Goal: Complete application form: Complete application form

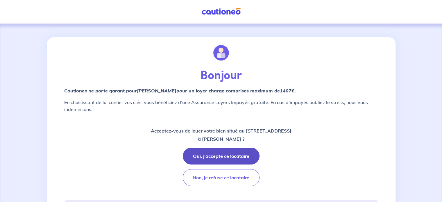
click at [229, 154] on button "Oui, j'accepte ce locataire" at bounding box center [221, 155] width 77 height 17
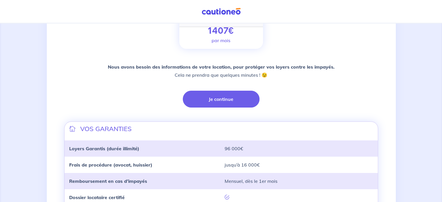
scroll to position [98, 0]
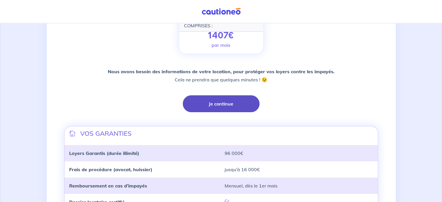
click at [219, 105] on button "Je continue" at bounding box center [221, 103] width 77 height 17
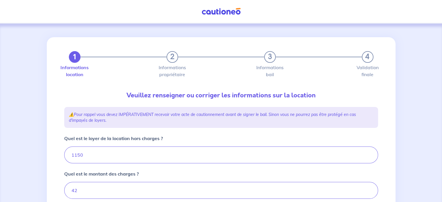
type input "1192"
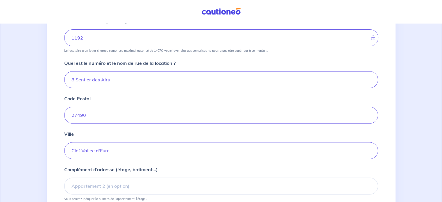
scroll to position [184, 0]
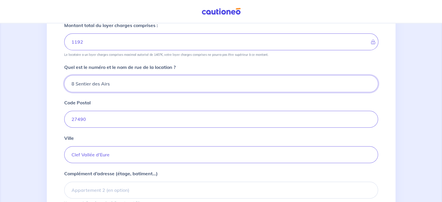
click at [87, 85] on input "8 Sentier des Airs" at bounding box center [221, 83] width 314 height 17
type input "8 Sente des Airs"
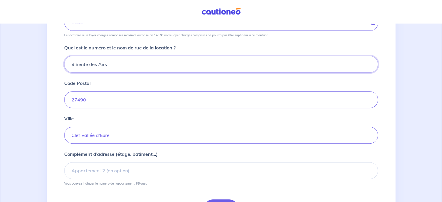
scroll to position [213, 0]
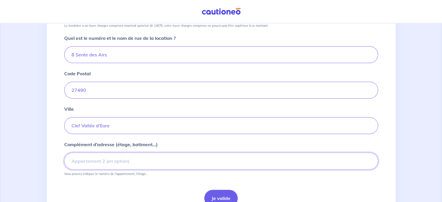
click at [84, 160] on input "Complément d’adresse (étage, batiment...)" at bounding box center [221, 160] width 314 height 17
type input "f"
type input "FONTAINE-HEUDEBOURG"
click at [220, 194] on button "Je valide" at bounding box center [220, 198] width 33 height 17
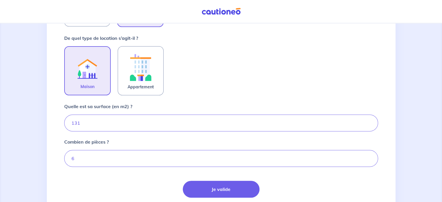
scroll to position [174, 0]
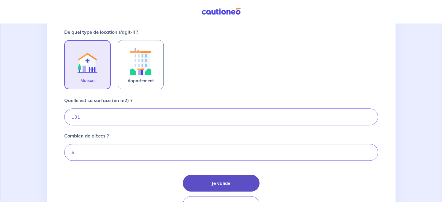
click at [216, 182] on button "Je valide" at bounding box center [221, 182] width 77 height 17
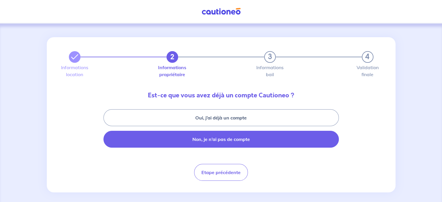
click at [233, 143] on button "Non, je n’ai pas de compte" at bounding box center [220, 139] width 235 height 17
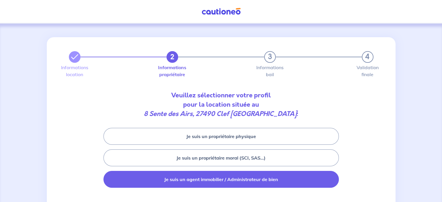
click at [231, 181] on button "Je suis un agent immobilier / Administrateur de bien" at bounding box center [220, 179] width 235 height 17
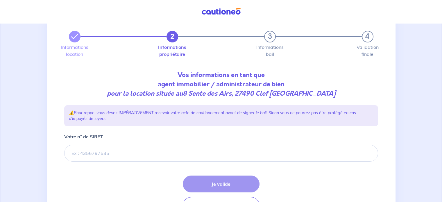
scroll to position [29, 0]
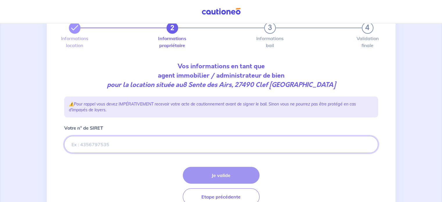
click at [84, 146] on input "Votre n° de SIRET" at bounding box center [221, 144] width 314 height 17
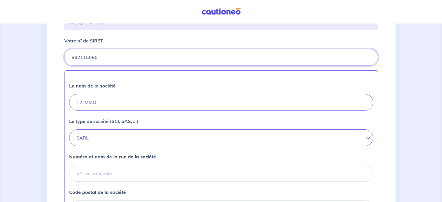
scroll to position [174, 0]
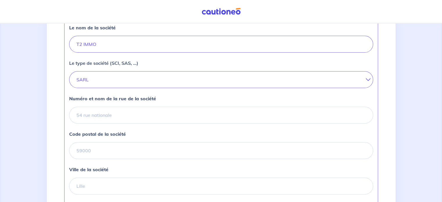
type input "882115090"
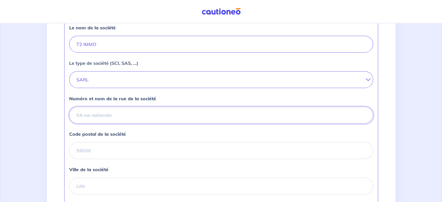
click at [81, 115] on input "Numéro et nom de la rue de la société" at bounding box center [221, 115] width 304 height 17
type input "[STREET_ADDRESS]"
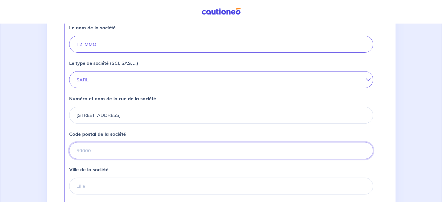
type input "27400"
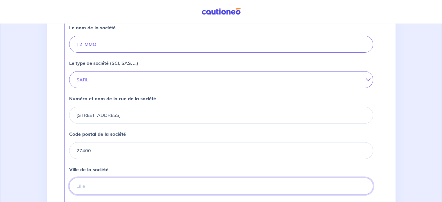
type input "LOUVIERS"
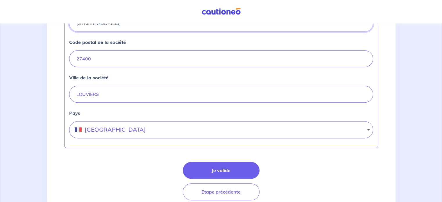
scroll to position [288, 0]
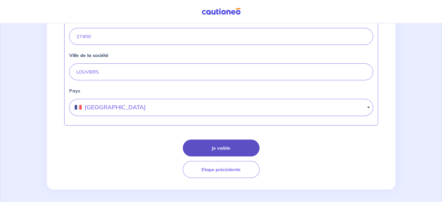
click at [216, 143] on button "Je valide" at bounding box center [221, 147] width 77 height 17
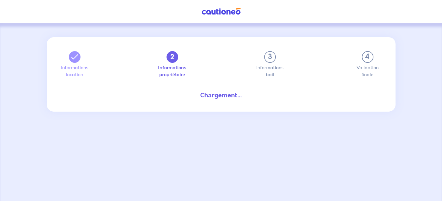
select select "FR"
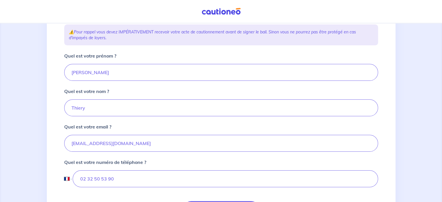
scroll to position [116, 0]
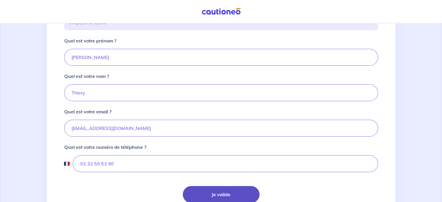
click at [217, 194] on button "Je valide" at bounding box center [221, 194] width 77 height 17
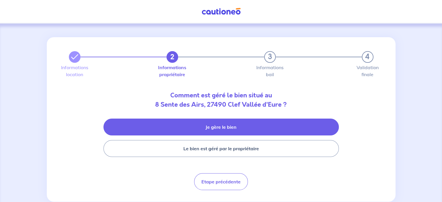
click at [227, 129] on button "Je gère le bien" at bounding box center [220, 126] width 235 height 17
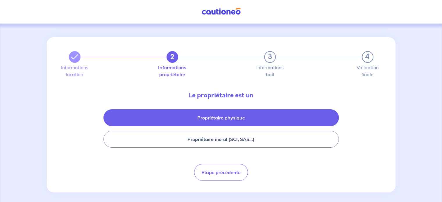
click at [225, 119] on button "Propriétaire physique" at bounding box center [220, 117] width 235 height 17
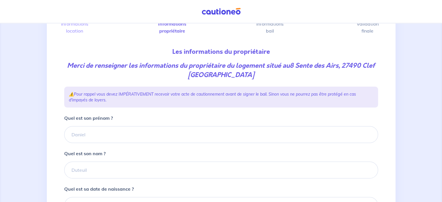
scroll to position [58, 0]
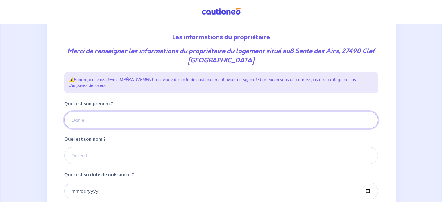
click at [76, 117] on input "Quel est son prénom ?" at bounding box center [221, 119] width 314 height 17
type input "E"
type input "[PERSON_NAME]"
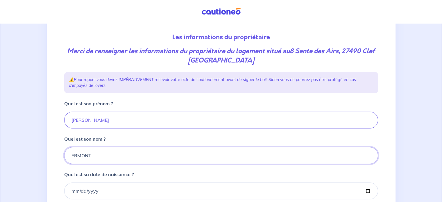
type input "ERMONT"
click at [91, 120] on input "[PERSON_NAME]" at bounding box center [221, 119] width 314 height 17
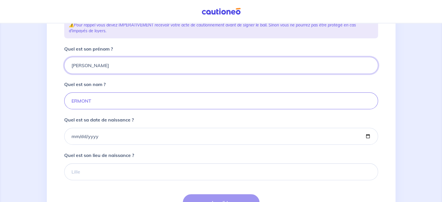
scroll to position [116, 0]
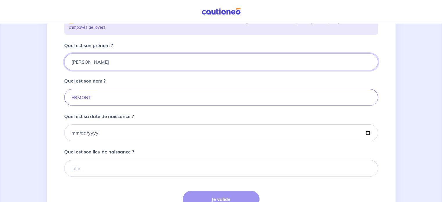
type input "[PERSON_NAME]"
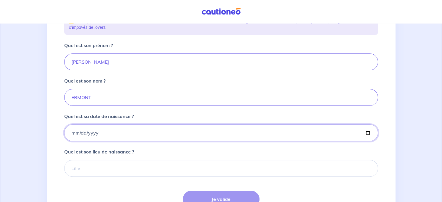
click at [68, 133] on input "Quel est sa date de naissance ?" at bounding box center [221, 132] width 314 height 17
type input "[DATE]"
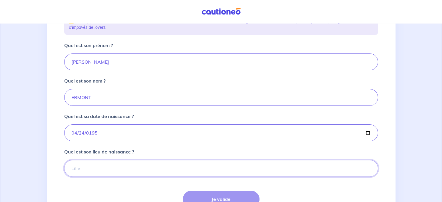
click at [81, 166] on input "Quel est son lieu de naissance ?" at bounding box center [221, 168] width 314 height 17
type input "EVREUX"
click at [209, 192] on button "Je valide" at bounding box center [221, 198] width 77 height 17
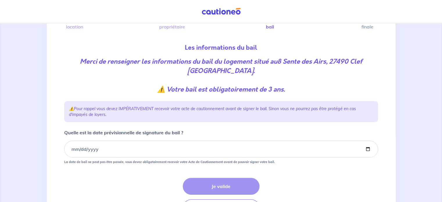
scroll to position [58, 0]
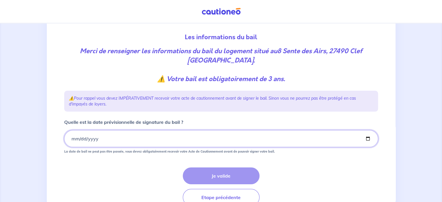
click at [71, 139] on input "Quelle est la date prévisionnelle de signature du bail ?" at bounding box center [221, 138] width 314 height 17
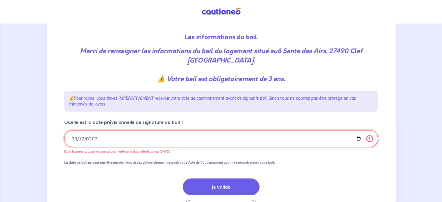
type input "[DATE]"
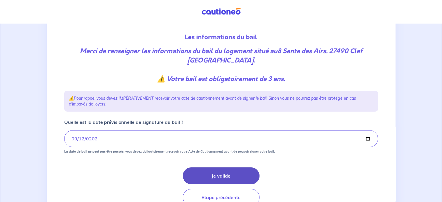
click at [219, 176] on button "Je valide" at bounding box center [221, 175] width 77 height 17
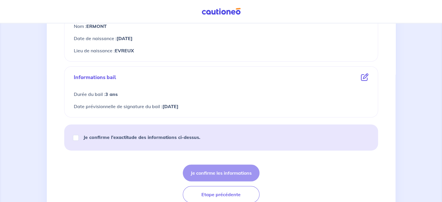
scroll to position [261, 0]
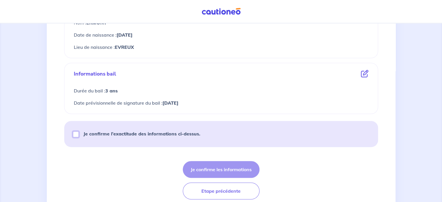
click at [77, 134] on input "Je confirme l’exactitude des informations ci-dessus." at bounding box center [76, 134] width 6 height 6
checkbox input "true"
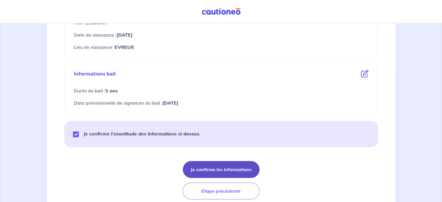
click at [233, 170] on button "Je confirme les informations" at bounding box center [221, 169] width 77 height 17
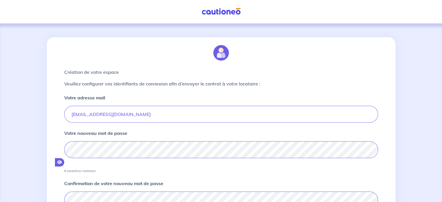
click at [62, 160] on icon "button" at bounding box center [59, 162] width 5 height 4
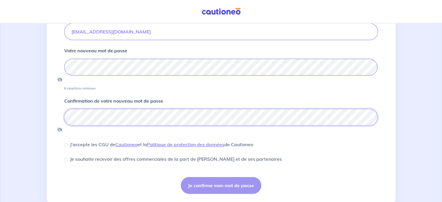
scroll to position [83, 0]
click at [67, 143] on input "J'accepte les CGU de [PERSON_NAME] et la Politique de protection des données de…" at bounding box center [65, 144] width 3 height 3
checkbox input "true"
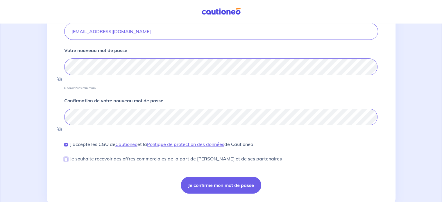
click at [65, 157] on input "Je souhaite recevoir des offres commerciales de la part de [PERSON_NAME] et de …" at bounding box center [65, 158] width 3 height 3
checkbox input "true"
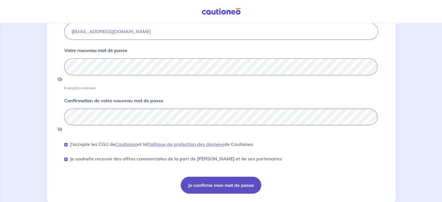
click at [193, 177] on button "Je confirme mon mot de passe" at bounding box center [221, 185] width 80 height 17
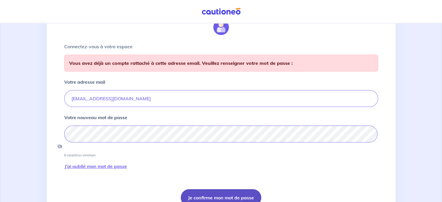
scroll to position [17, 0]
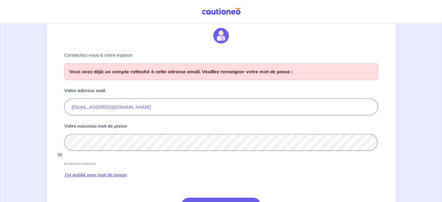
click at [86, 165] on link "J’ai oublié mon mot de passe" at bounding box center [95, 174] width 63 height 18
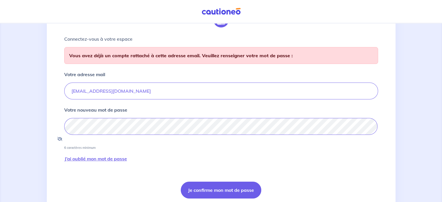
scroll to position [46, 0]
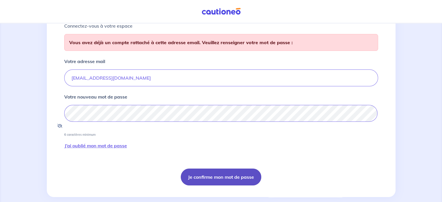
click at [219, 169] on button "Je confirme mon mot de passe" at bounding box center [221, 176] width 80 height 17
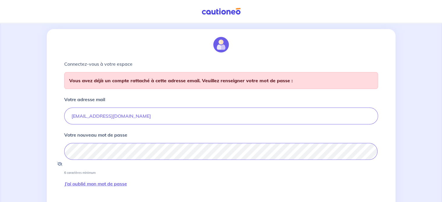
scroll to position [0, 0]
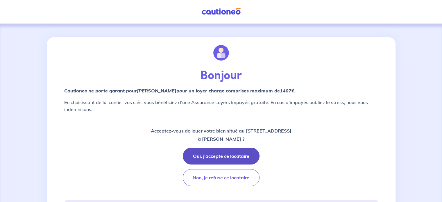
click at [204, 158] on button "Oui, j'accepte ce locataire" at bounding box center [221, 155] width 77 height 17
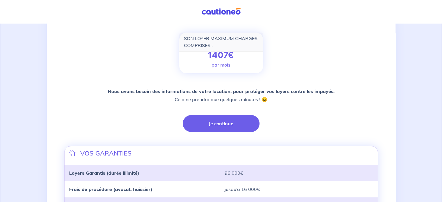
scroll to position [87, 0]
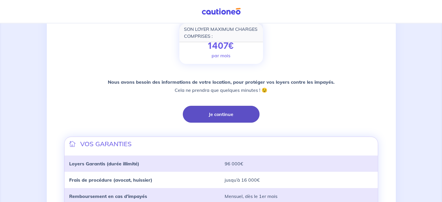
click at [221, 117] on button "Je continue" at bounding box center [221, 114] width 77 height 17
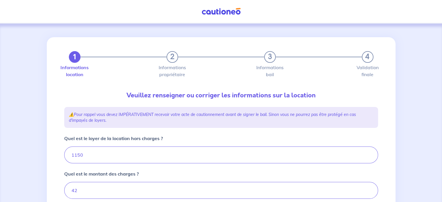
type input "1192"
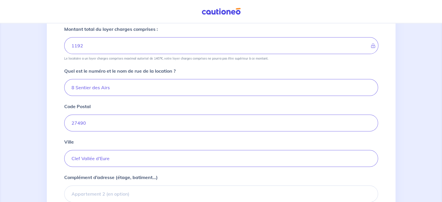
scroll to position [232, 0]
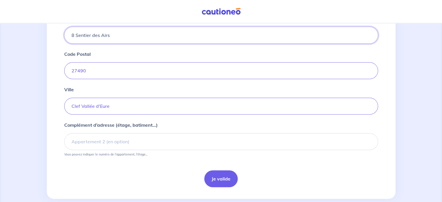
click at [88, 35] on input "8 Sentier des Airs" at bounding box center [221, 35] width 314 height 17
type input "8 Sente des Airs"
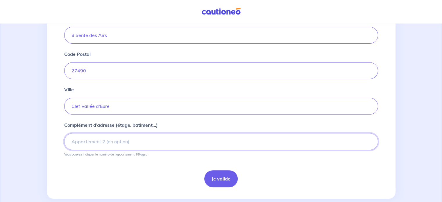
click at [86, 142] on input "Complément d’adresse (étage, batiment...)" at bounding box center [221, 141] width 314 height 17
type input "fontaine heudebourg"
click at [224, 179] on button "Je valide" at bounding box center [220, 178] width 33 height 17
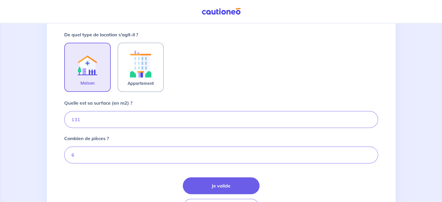
scroll to position [203, 0]
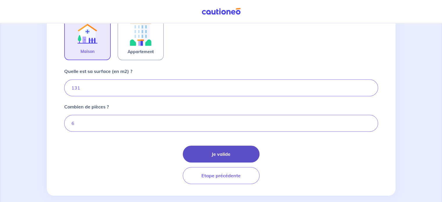
click at [231, 150] on button "Je valide" at bounding box center [221, 153] width 77 height 17
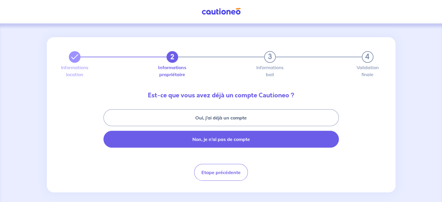
click at [230, 143] on button "Non, je n’ai pas de compte" at bounding box center [220, 139] width 235 height 17
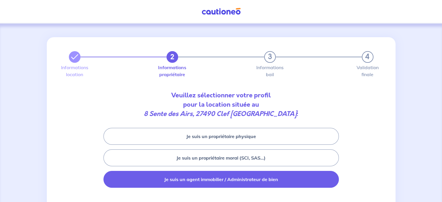
click at [212, 179] on button "Je suis un agent immobilier / Administrateur de bien" at bounding box center [220, 179] width 235 height 17
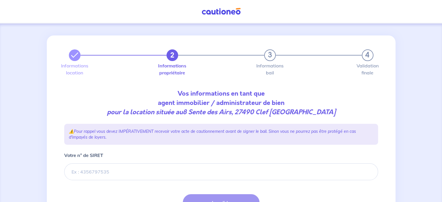
scroll to position [29, 0]
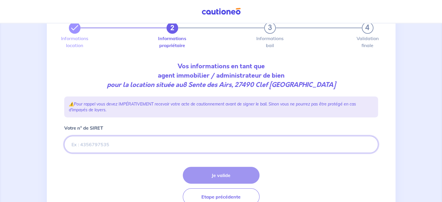
click at [92, 144] on input "Votre n° de SIRET" at bounding box center [221, 144] width 314 height 17
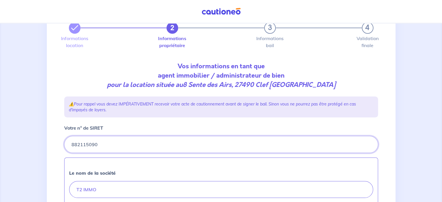
type input "882115090"
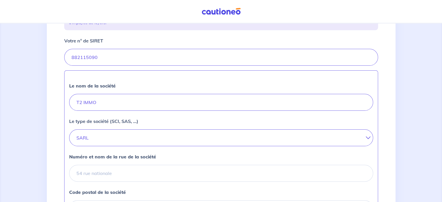
scroll to position [174, 0]
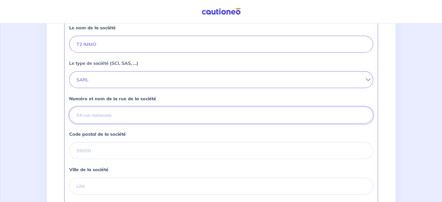
click at [95, 115] on input "Numéro et nom de la rue de la société" at bounding box center [221, 115] width 304 height 17
type input "[STREET_ADDRESS]"
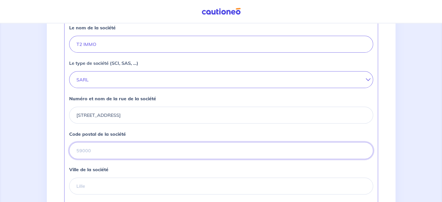
type input "27400"
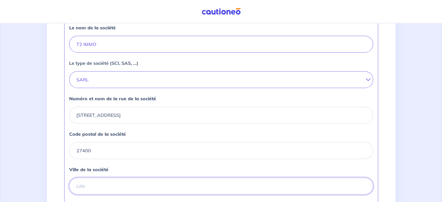
type input "LOUVIERS"
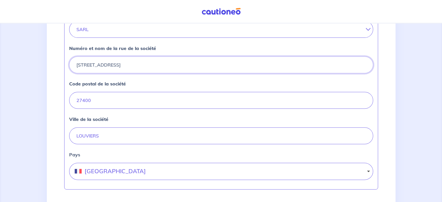
scroll to position [288, 0]
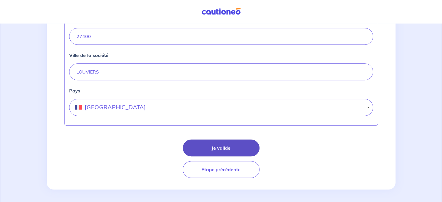
click at [225, 144] on button "Je valide" at bounding box center [221, 147] width 77 height 17
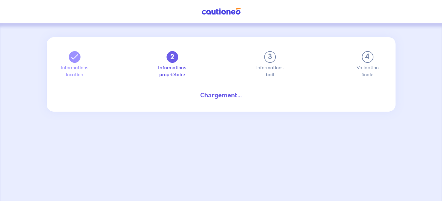
select select "FR"
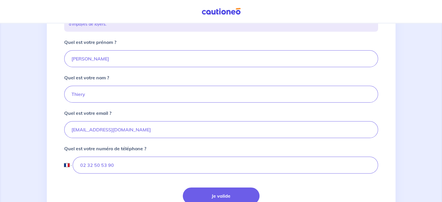
scroll to position [145, 0]
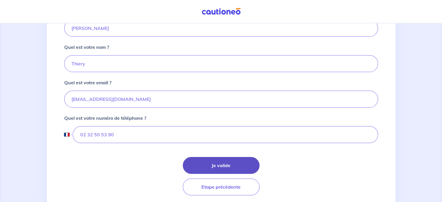
click at [236, 165] on button "Je valide" at bounding box center [221, 165] width 77 height 17
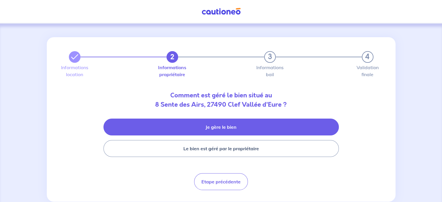
click at [238, 130] on button "Je gère le bien" at bounding box center [220, 126] width 235 height 17
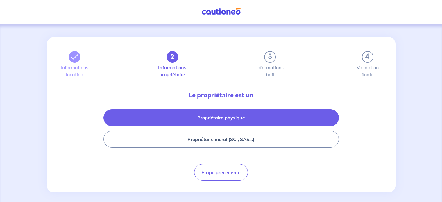
click at [235, 118] on button "Propriétaire physique" at bounding box center [220, 117] width 235 height 17
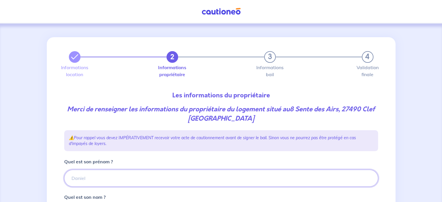
click at [97, 177] on input "Quel est son prénom ?" at bounding box center [221, 178] width 314 height 17
type input "[PERSON_NAME]"
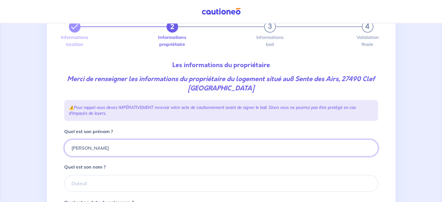
scroll to position [87, 0]
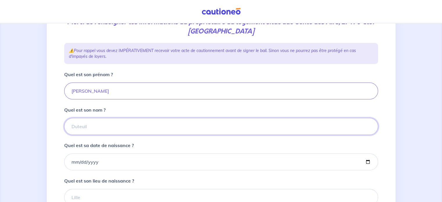
click at [80, 123] on input "Quel est son nom ?" at bounding box center [221, 126] width 314 height 17
type input "ERMONT"
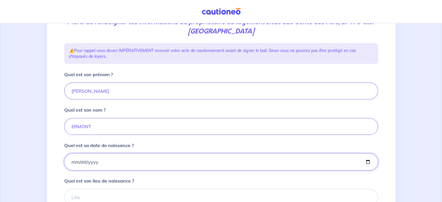
click at [94, 160] on input "Quel est sa date de naissance ?" at bounding box center [221, 161] width 314 height 17
click at [74, 163] on input "Quel est sa date de naissance ?" at bounding box center [221, 161] width 314 height 17
click at [71, 162] on input "Quel est sa date de naissance ?" at bounding box center [221, 161] width 314 height 17
type input "[DATE]"
click at [84, 195] on input "Quel est son lieu de naissance ?" at bounding box center [221, 197] width 314 height 17
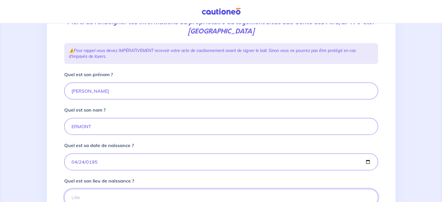
type input "EVREUX"
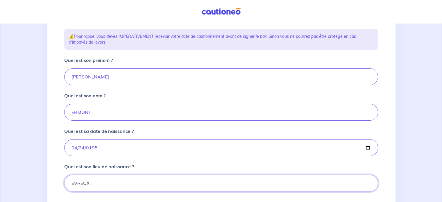
scroll to position [168, 0]
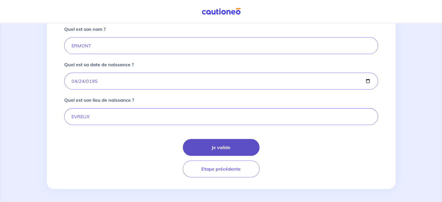
click at [222, 148] on button "Je valide" at bounding box center [221, 147] width 77 height 17
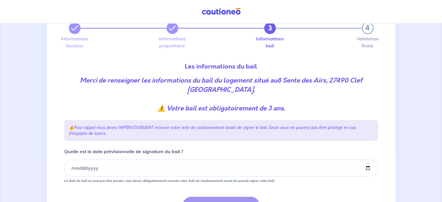
scroll to position [29, 0]
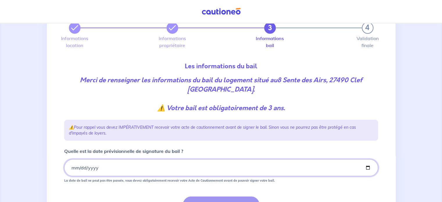
click at [71, 166] on input "Quelle est la date prévisionnelle de signature du bail ?" at bounding box center [221, 167] width 314 height 17
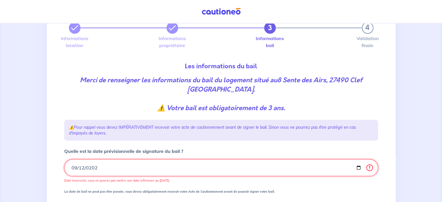
type input "[DATE]"
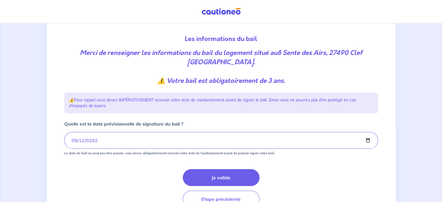
scroll to position [87, 0]
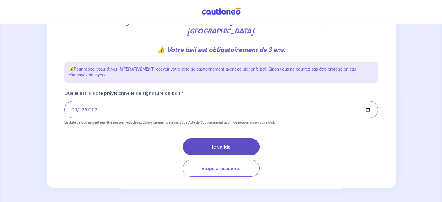
click at [232, 147] on button "Je valide" at bounding box center [221, 146] width 77 height 17
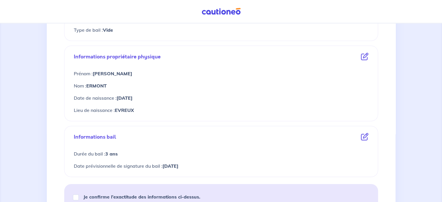
scroll to position [232, 0]
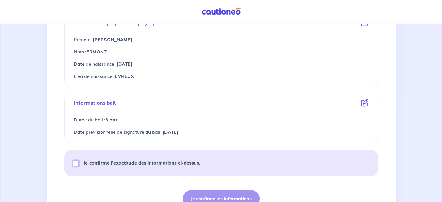
click at [74, 163] on input "Je confirme l’exactitude des informations ci-dessus." at bounding box center [76, 163] width 6 height 6
checkbox input "true"
click at [243, 195] on button "Je confirme les informations" at bounding box center [221, 198] width 77 height 17
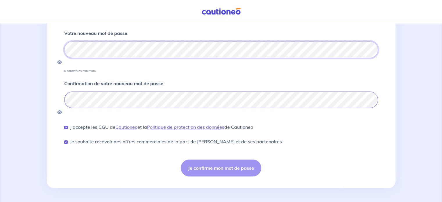
scroll to position [83, 0]
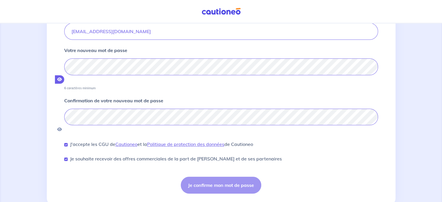
click at [62, 77] on icon "button" at bounding box center [59, 79] width 5 height 4
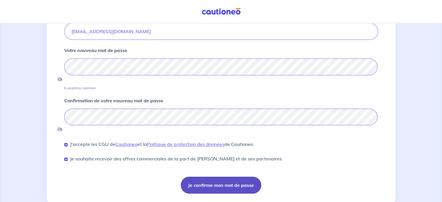
click at [230, 177] on button "Je confirme mon mot de passe" at bounding box center [221, 185] width 80 height 17
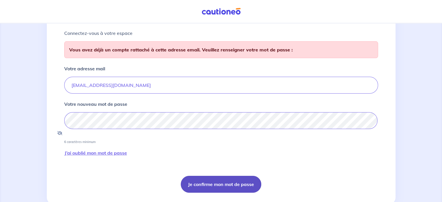
scroll to position [46, 0]
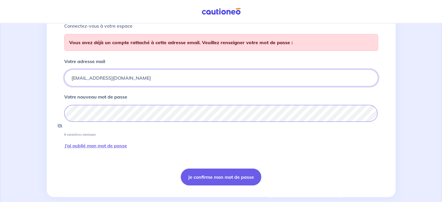
click at [124, 76] on input "[EMAIL_ADDRESS][DOMAIN_NAME]" at bounding box center [221, 77] width 314 height 17
drag, startPoint x: 123, startPoint y: 76, endPoint x: 47, endPoint y: 77, distance: 76.4
click at [57, 80] on div "Connectez-vous à votre espace Vous avez déjà un compte rattaché à cette adresse…" at bounding box center [221, 94] width 348 height 206
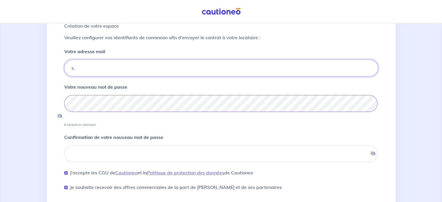
type input "s.thiery@t2-immo.fr"
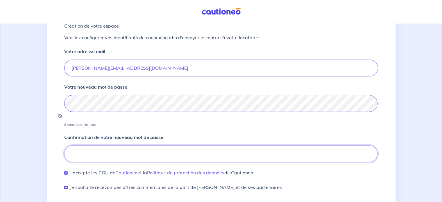
click at [89, 145] on input "Confirmation de votre nouveau mot de passe" at bounding box center [220, 153] width 313 height 17
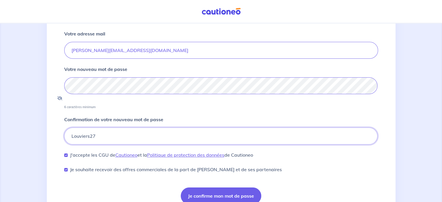
scroll to position [83, 0]
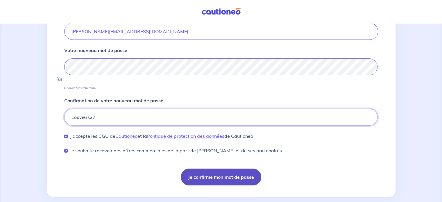
type input "Louviers27"
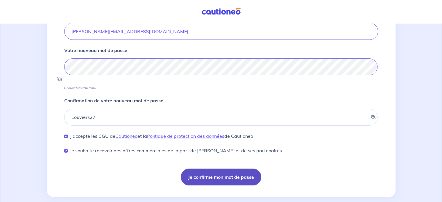
click at [206, 169] on button "Je confirme mon mot de passe" at bounding box center [221, 176] width 80 height 17
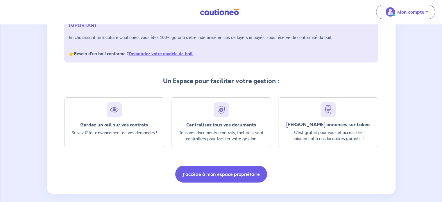
scroll to position [100, 0]
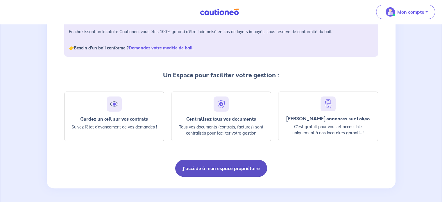
click at [212, 168] on button "J'accède à mon espace propriétaire" at bounding box center [221, 168] width 92 height 17
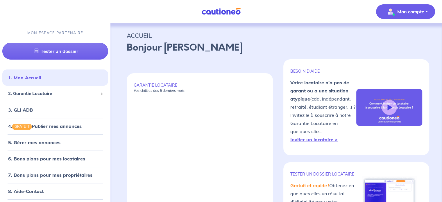
click at [400, 14] on p "Mon compte" at bounding box center [410, 11] width 27 height 7
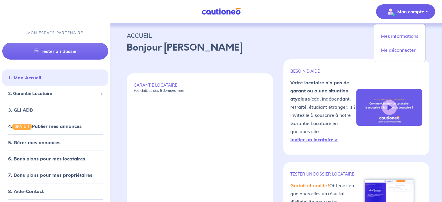
click at [400, 14] on p "Mon compte" at bounding box center [410, 11] width 27 height 7
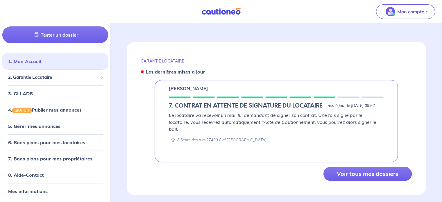
scroll to position [221, 0]
